Goal: Complete application form: Complete application form

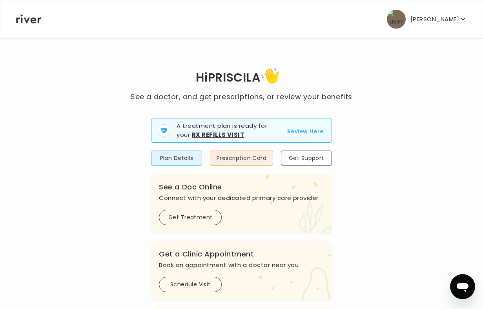
click at [450, 16] on p "[PERSON_NAME]" at bounding box center [435, 19] width 49 height 11
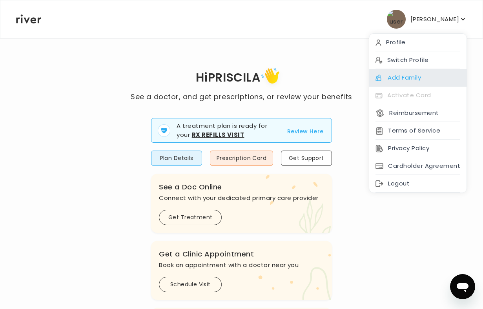
click at [418, 74] on div "Add Family" at bounding box center [417, 78] width 97 height 18
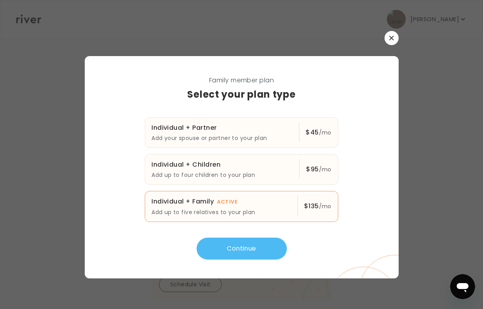
click at [256, 246] on button "Continue" at bounding box center [242, 249] width 90 height 22
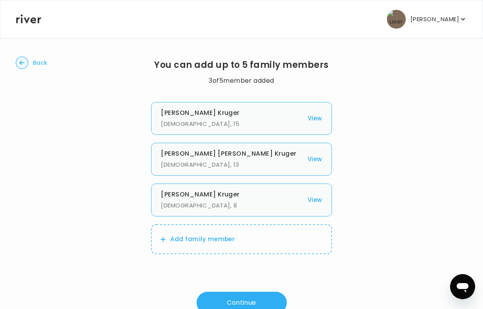
click at [311, 119] on button "View" at bounding box center [315, 118] width 15 height 11
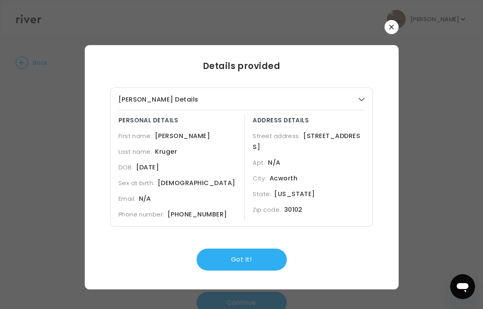
click at [396, 26] on button "button" at bounding box center [392, 27] width 14 height 14
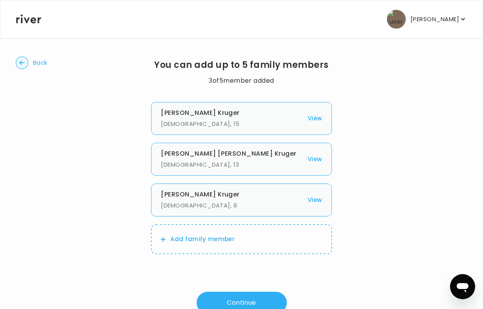
click at [164, 240] on icon "button" at bounding box center [163, 239] width 5 height 5
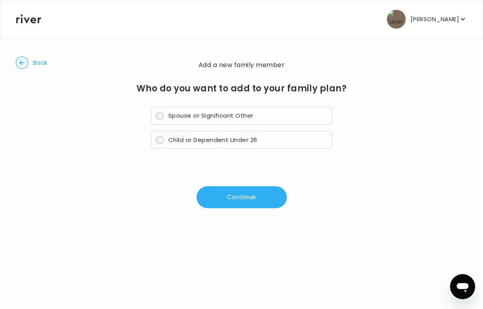
click at [181, 115] on span "Spouse or Significant Other" at bounding box center [210, 115] width 85 height 8
click at [240, 198] on button "Continue" at bounding box center [242, 197] width 90 height 22
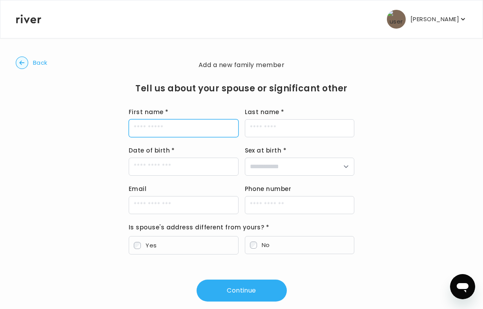
click at [177, 126] on input "First name *" at bounding box center [184, 128] width 110 height 18
type input "*****"
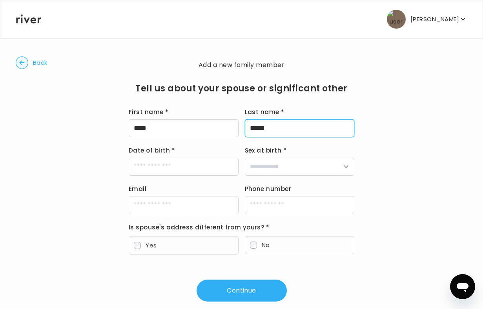
type input "******"
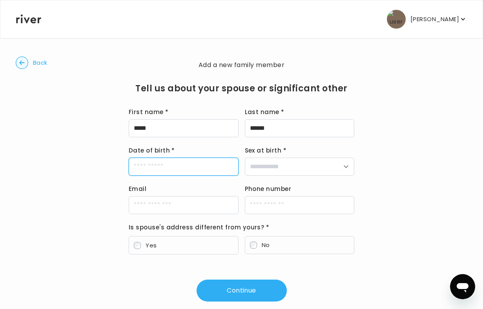
type input "*"
type input "**********"
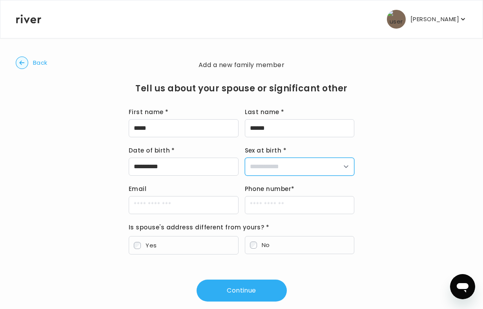
select select "****"
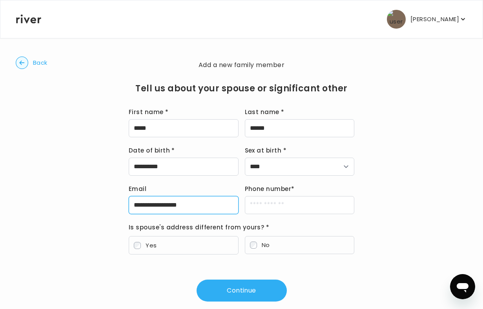
type input "**********"
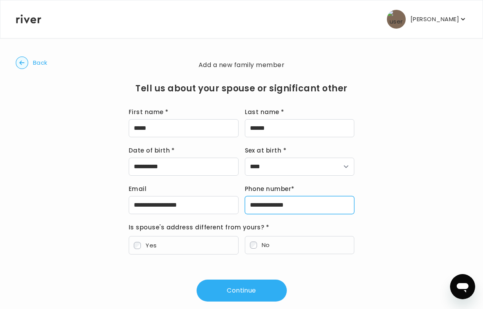
type input "**********"
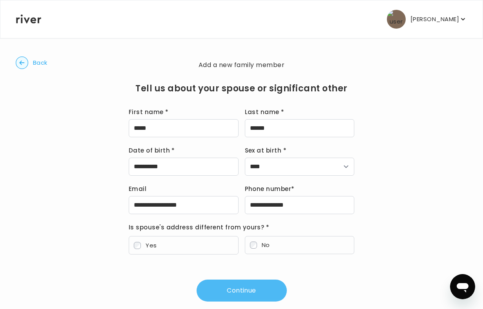
click at [250, 293] on button "Continue" at bounding box center [242, 291] width 90 height 22
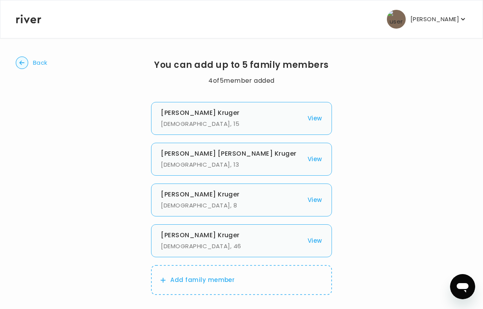
click at [439, 14] on p "[PERSON_NAME]" at bounding box center [435, 19] width 49 height 11
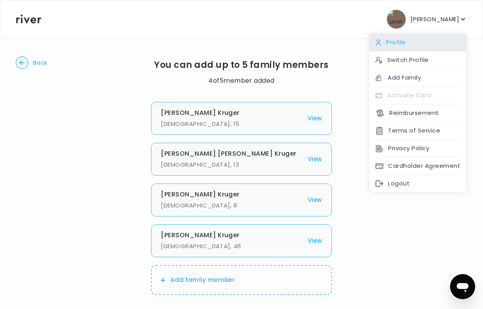
click at [405, 42] on div "Profile" at bounding box center [417, 43] width 97 height 18
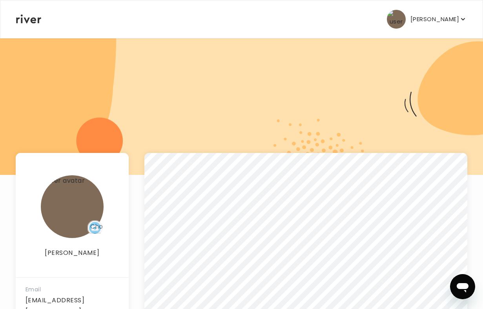
click at [451, 18] on p "[PERSON_NAME]" at bounding box center [435, 19] width 49 height 11
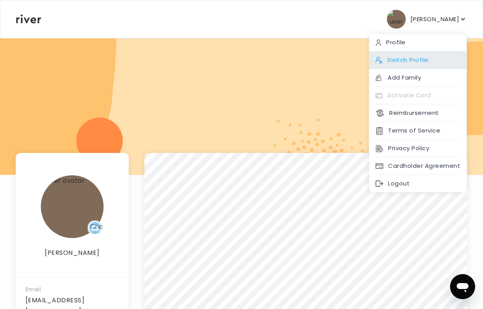
click at [413, 60] on div "Switch Profile" at bounding box center [417, 60] width 97 height 18
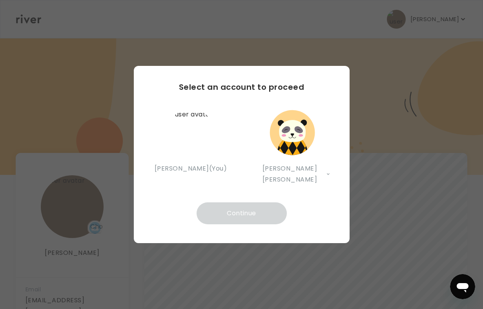
click at [284, 139] on img "button" at bounding box center [292, 132] width 47 height 47
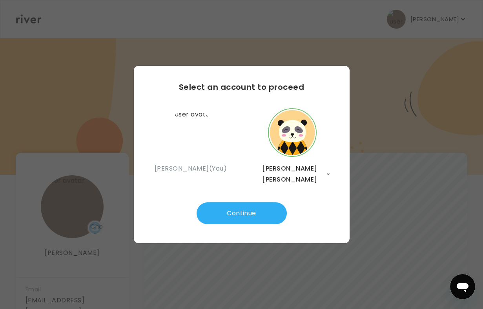
click at [195, 146] on img "button" at bounding box center [190, 132] width 47 height 47
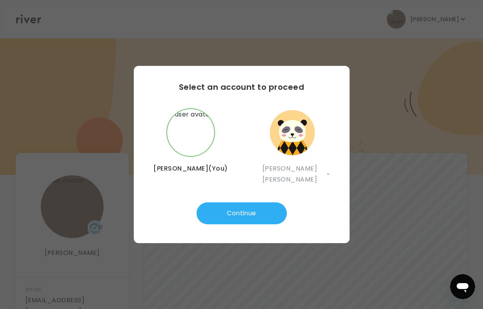
click at [301, 149] on img "button" at bounding box center [292, 132] width 47 height 47
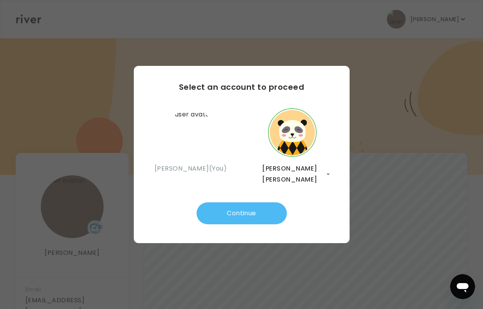
click at [258, 210] on button "Continue" at bounding box center [242, 214] width 90 height 22
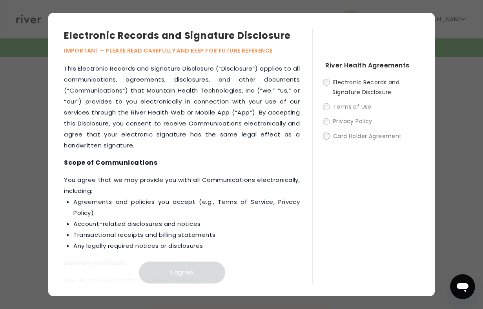
click at [328, 139] on label "Card Holder Agreement" at bounding box center [371, 136] width 93 height 10
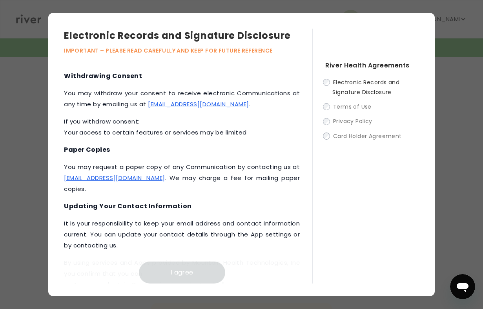
scroll to position [420, 0]
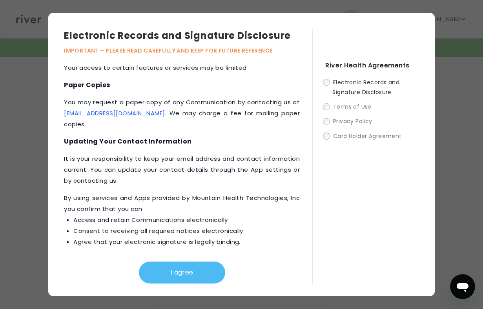
click at [179, 277] on button "I agree" at bounding box center [182, 273] width 86 height 22
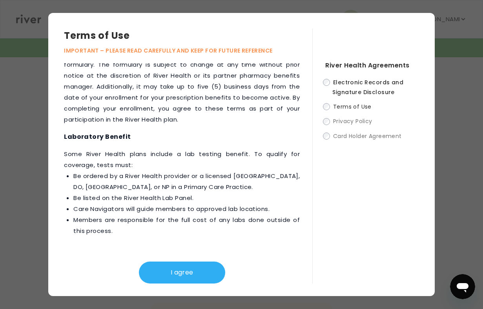
scroll to position [292, 0]
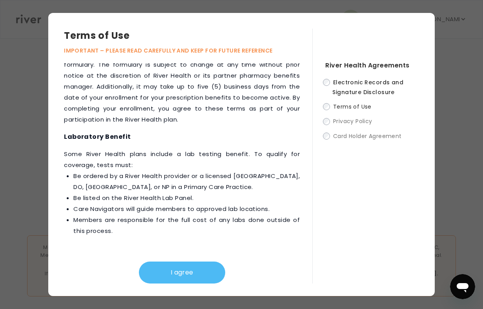
click at [185, 276] on button "I agree" at bounding box center [182, 273] width 86 height 22
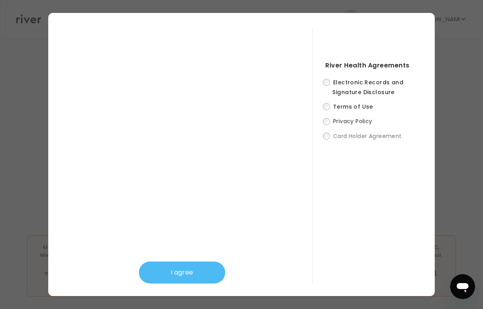
click at [182, 275] on button "I agree" at bounding box center [182, 273] width 86 height 22
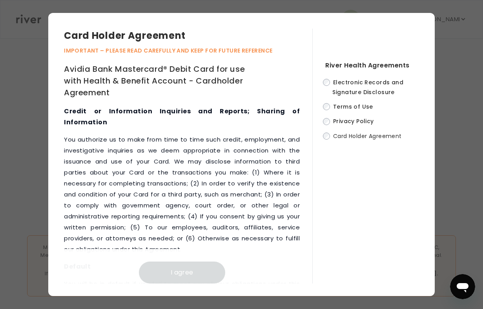
scroll to position [4754, 0]
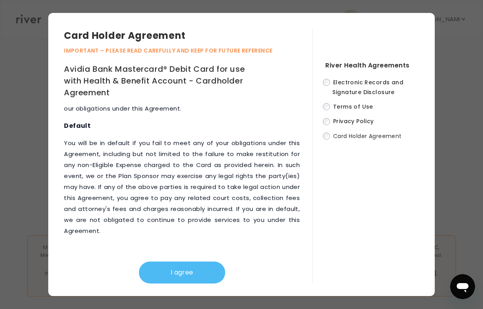
click at [182, 273] on button "I agree" at bounding box center [182, 273] width 86 height 22
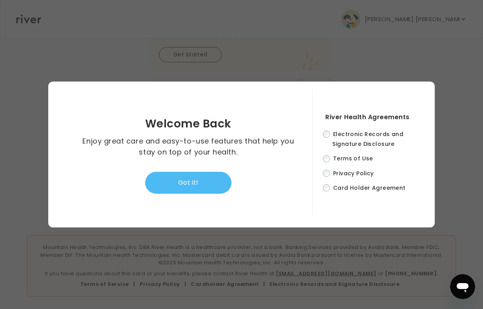
click at [205, 184] on button "Got it!" at bounding box center [188, 183] width 86 height 22
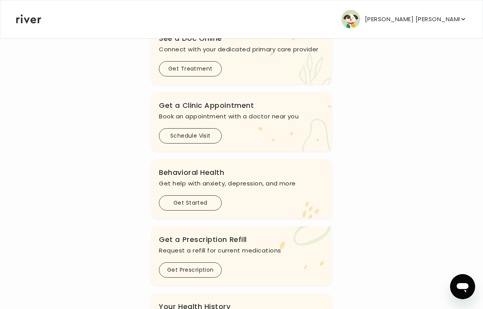
scroll to position [0, 0]
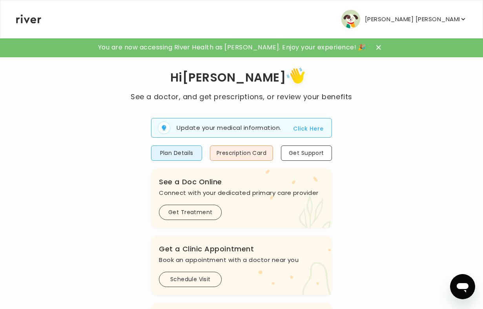
click at [464, 15] on button "[PERSON_NAME] [PERSON_NAME]" at bounding box center [404, 19] width 126 height 19
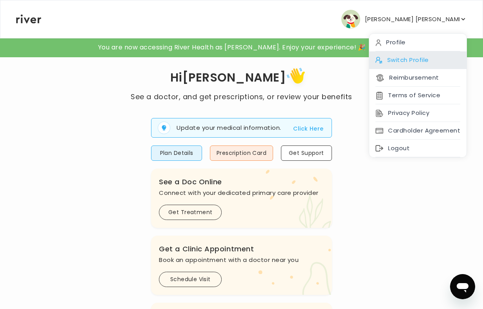
click at [415, 61] on div "Switch Profile" at bounding box center [417, 60] width 97 height 18
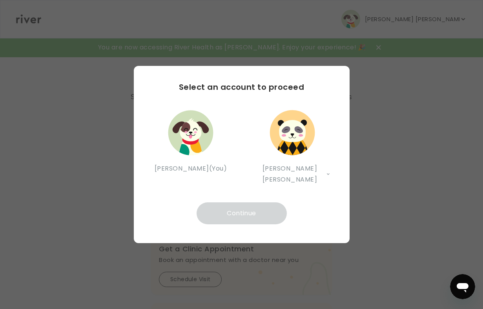
click at [197, 151] on img "button" at bounding box center [190, 132] width 47 height 47
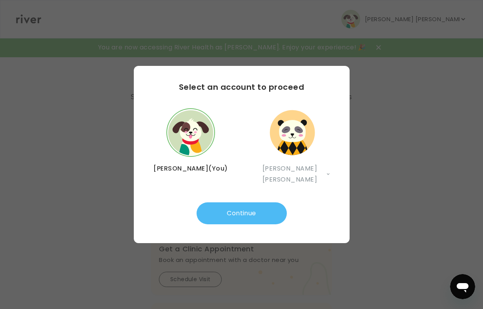
click at [248, 208] on button "Continue" at bounding box center [242, 214] width 90 height 22
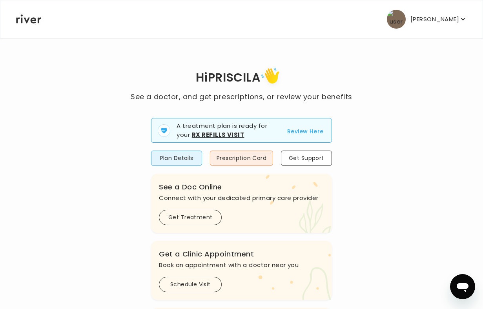
click at [445, 18] on p "[PERSON_NAME]" at bounding box center [435, 19] width 49 height 11
